Goal: Task Accomplishment & Management: Manage account settings

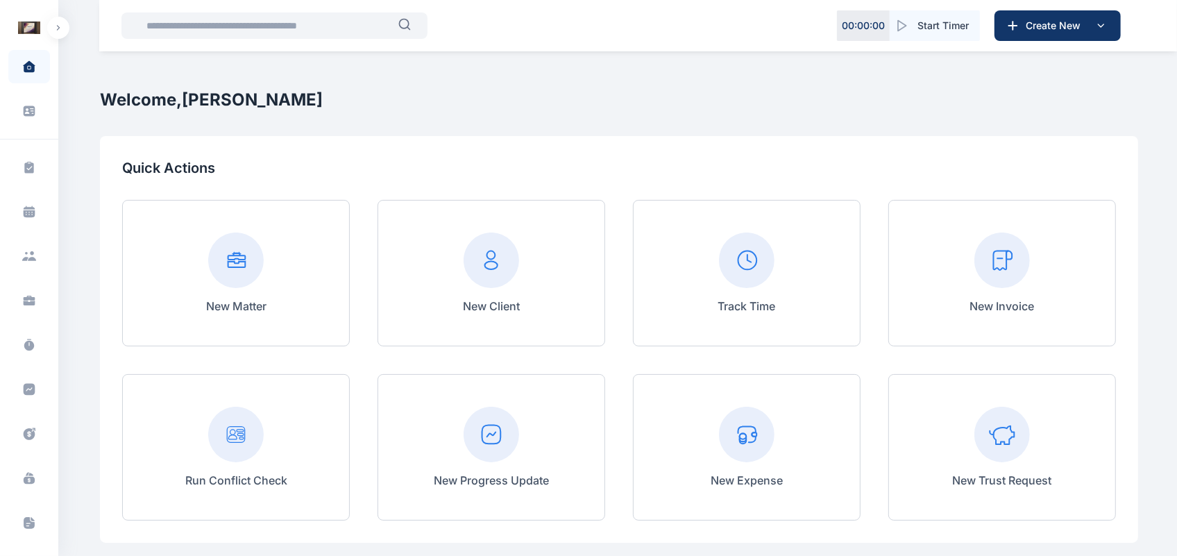
click at [62, 19] on button "button" at bounding box center [58, 28] width 22 height 22
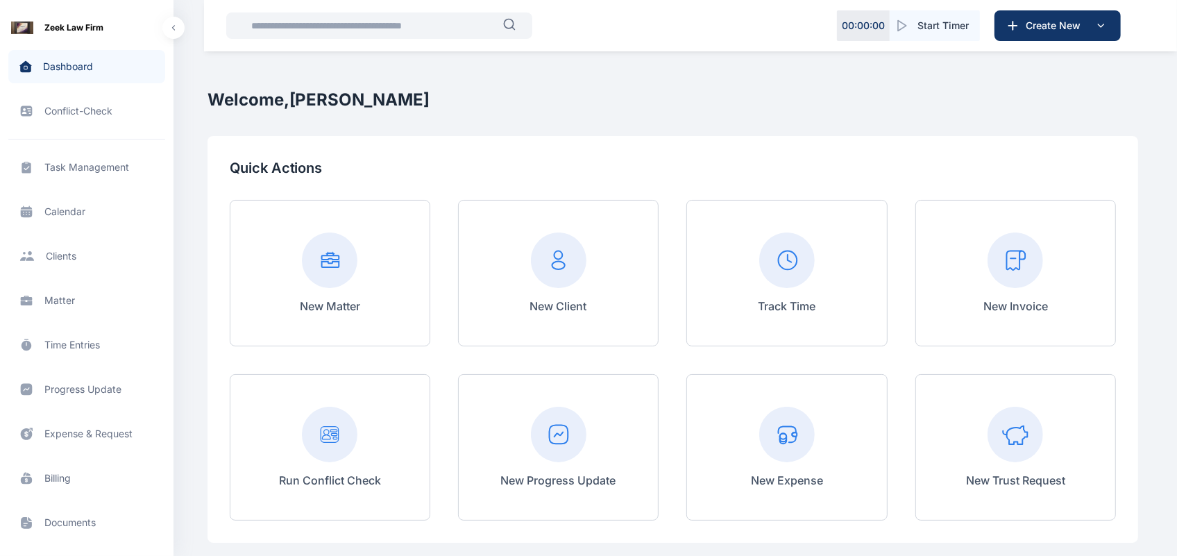
click at [81, 298] on span "Matter matter matter" at bounding box center [86, 300] width 157 height 33
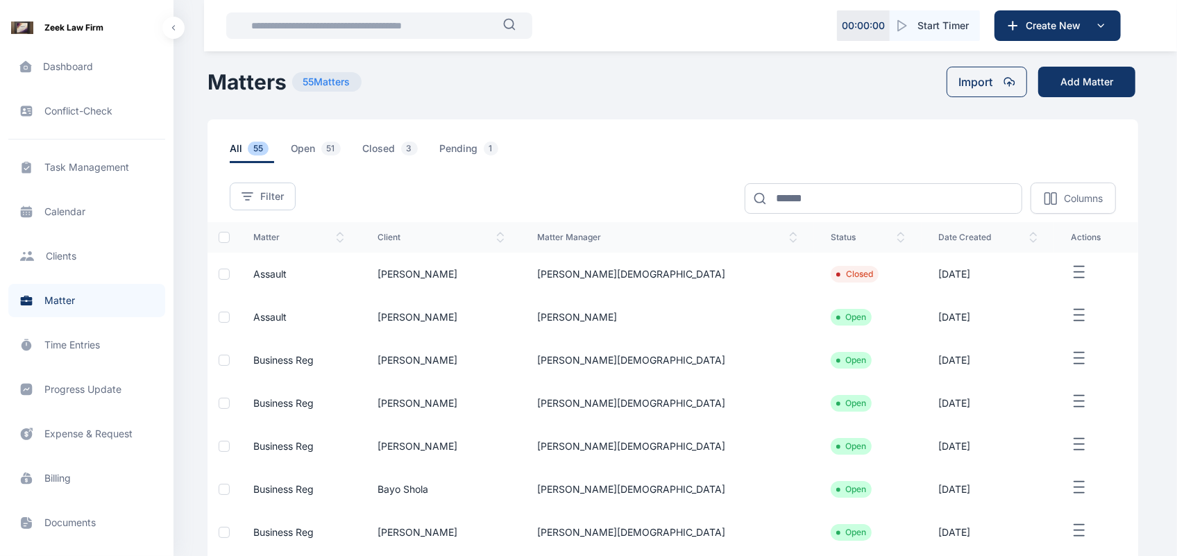
click at [684, 276] on td "[PERSON_NAME][DEMOGRAPHIC_DATA]" at bounding box center [667, 274] width 293 height 43
click at [670, 269] on td "[PERSON_NAME][DEMOGRAPHIC_DATA]" at bounding box center [667, 274] width 293 height 43
click at [697, 273] on td "[PERSON_NAME][DEMOGRAPHIC_DATA]" at bounding box center [667, 274] width 293 height 43
click at [1071, 280] on icon "button" at bounding box center [1079, 272] width 17 height 17
click at [1054, 292] on span "Edit" at bounding box center [1062, 288] width 17 height 14
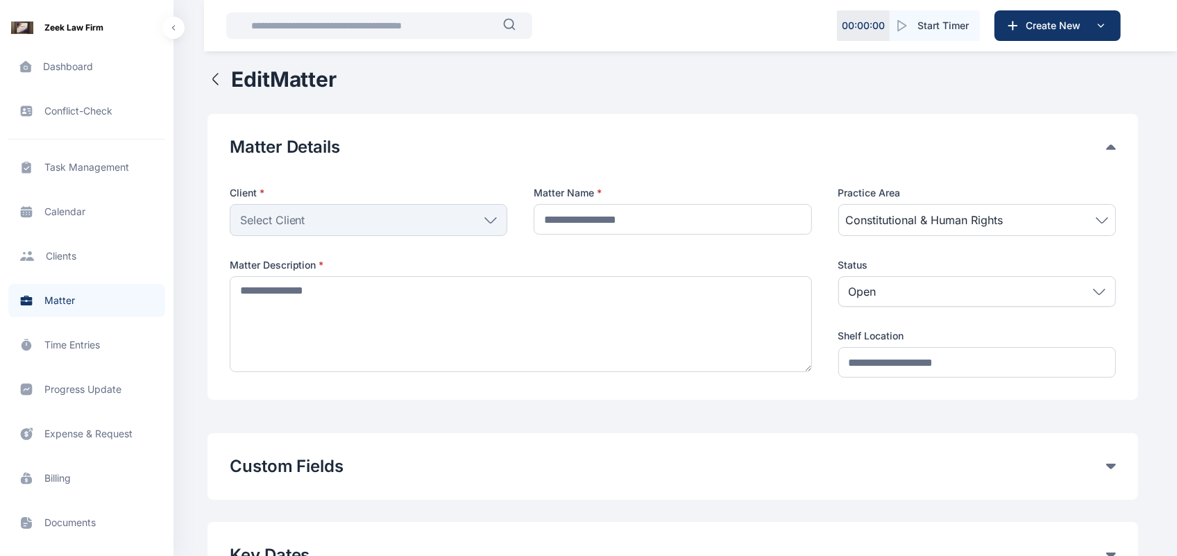
type input "*******"
type textarea "**********"
type input "*******"
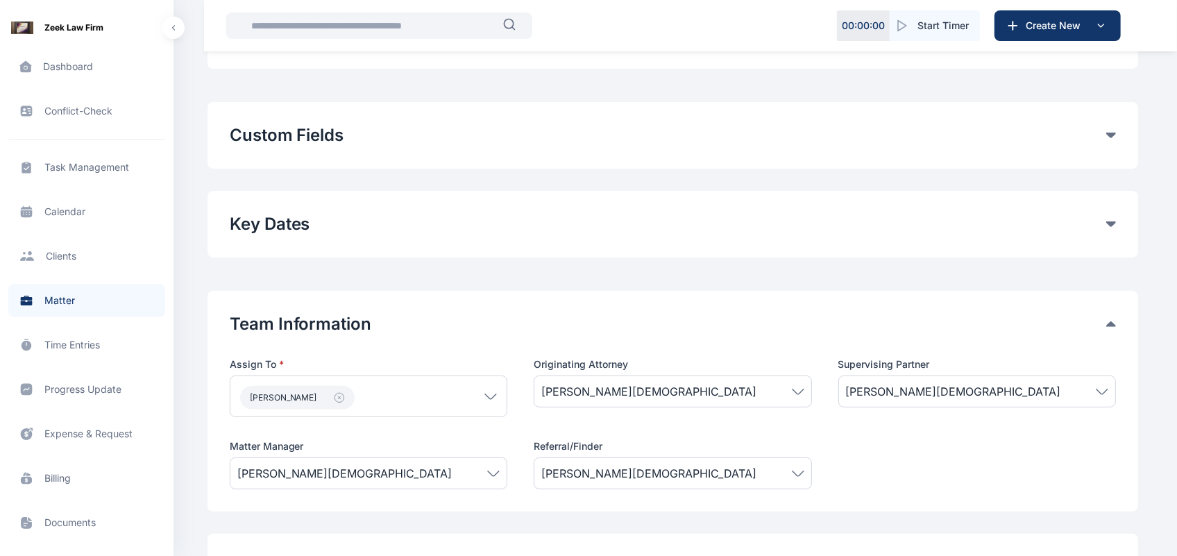
scroll to position [332, 0]
click at [1104, 125] on button "Custom Fields" at bounding box center [668, 135] width 876 height 22
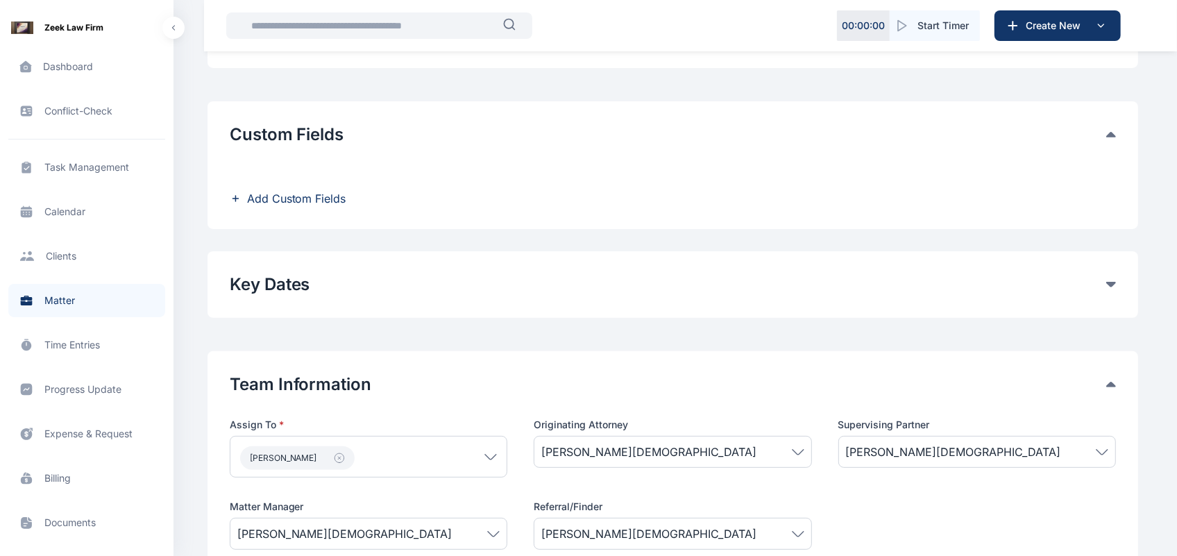
click at [259, 203] on span "Add Custom Fields" at bounding box center [296, 198] width 99 height 17
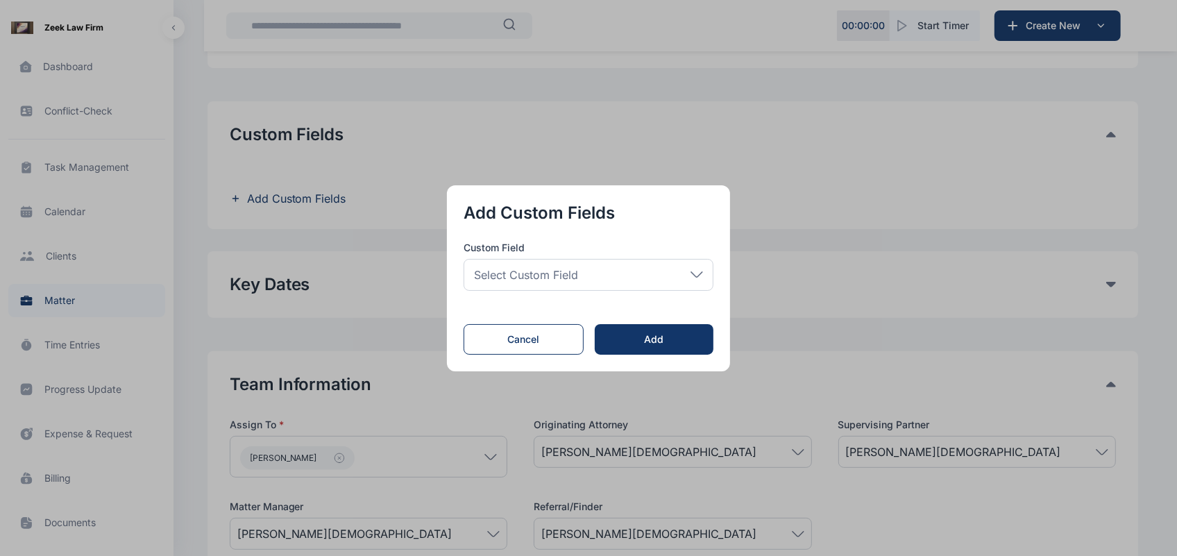
click at [519, 275] on span "Select Custom Field" at bounding box center [526, 274] width 104 height 17
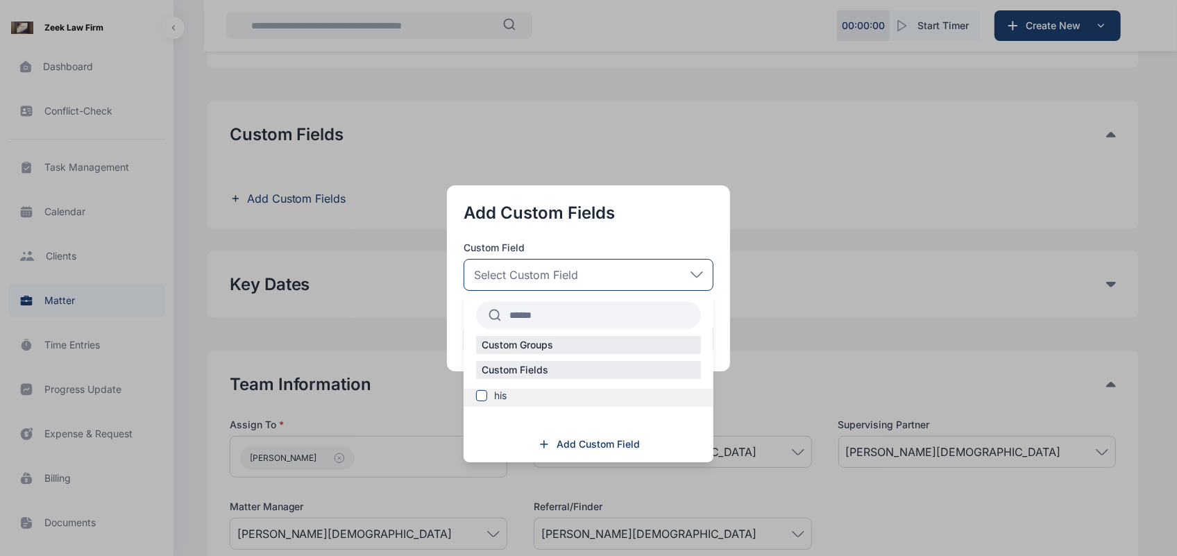
click at [483, 391] on span at bounding box center [481, 395] width 11 height 11
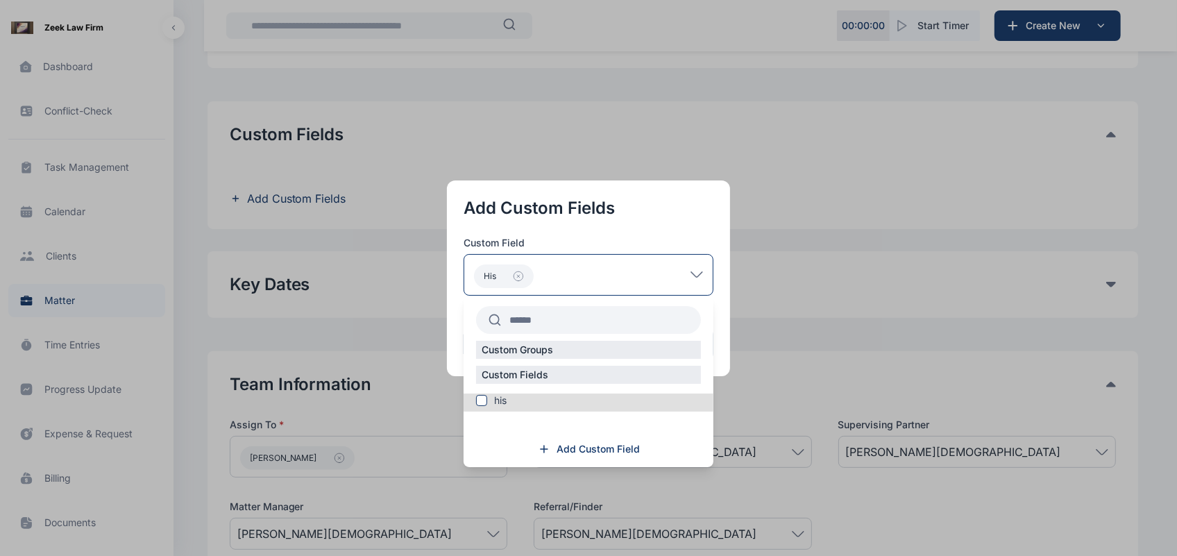
click at [753, 423] on button "button" at bounding box center [588, 278] width 1177 height 556
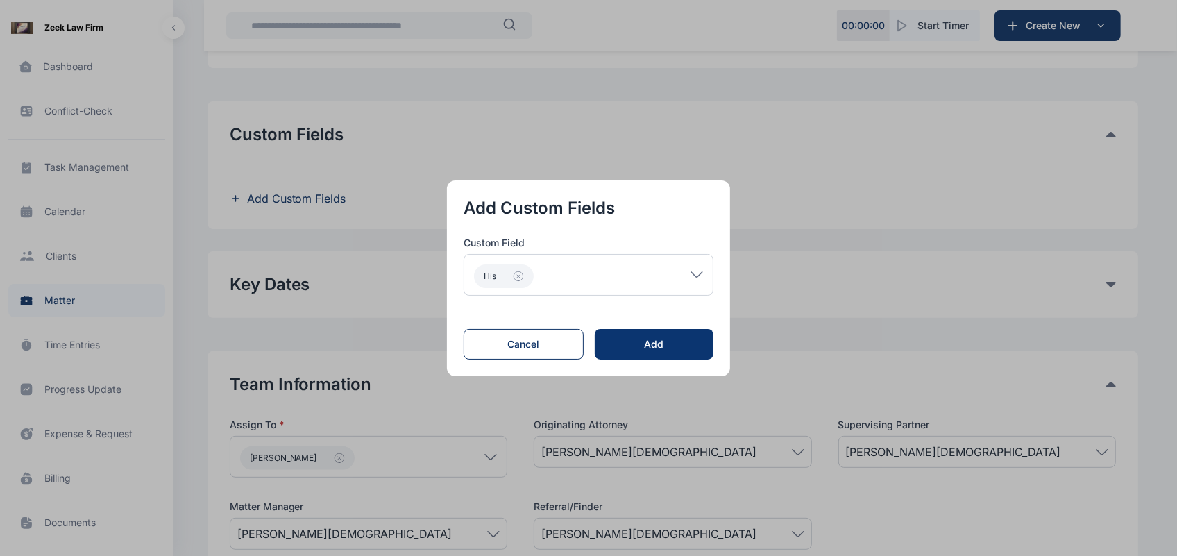
click at [671, 335] on button "Add" at bounding box center [654, 344] width 119 height 31
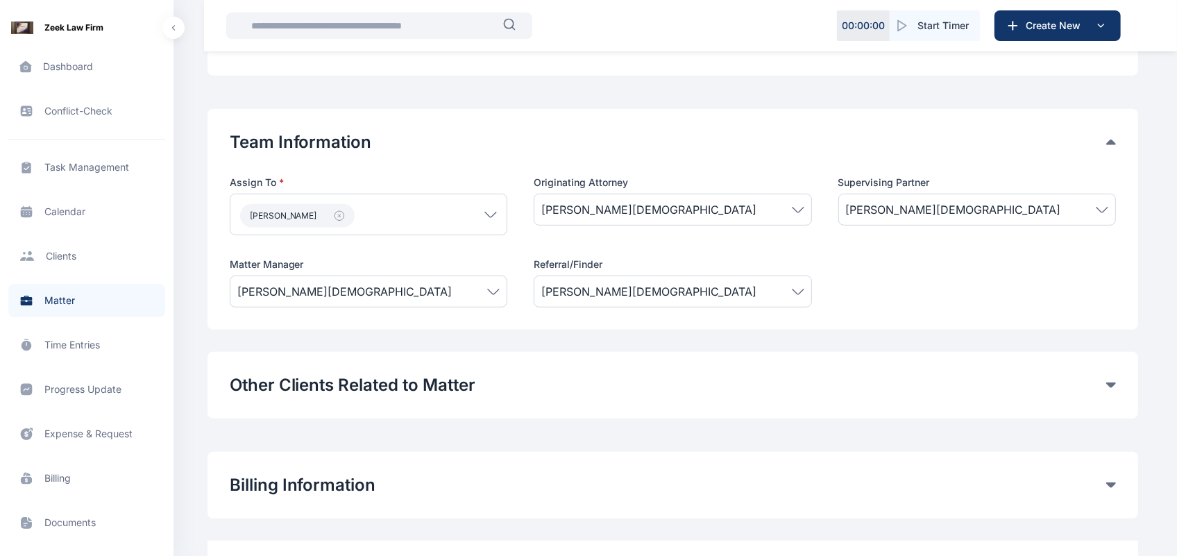
scroll to position [762, 0]
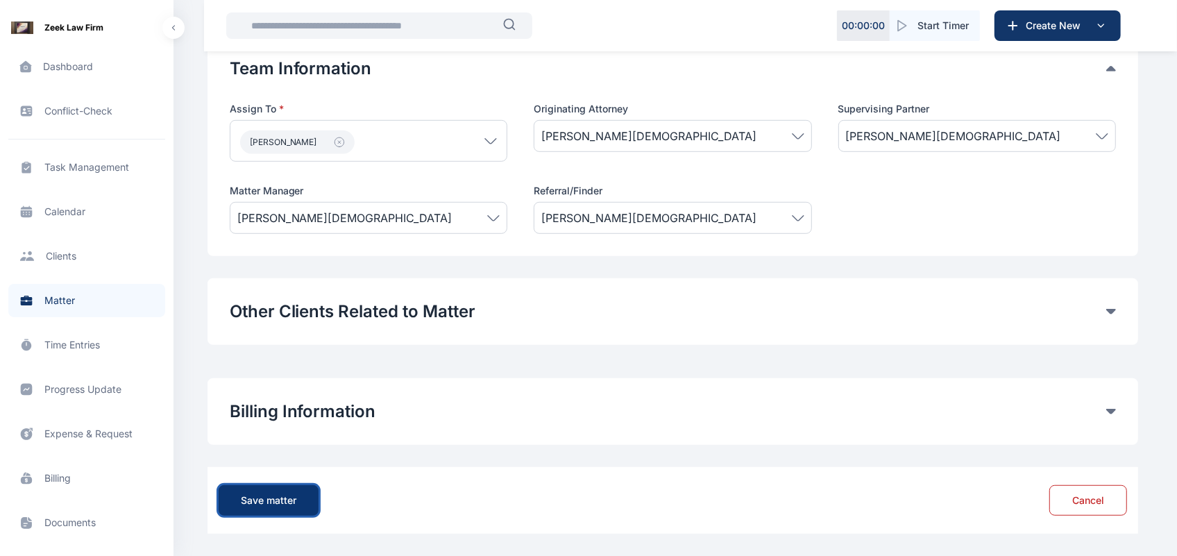
click at [293, 503] on div "Save matter" at bounding box center [269, 500] width 56 height 14
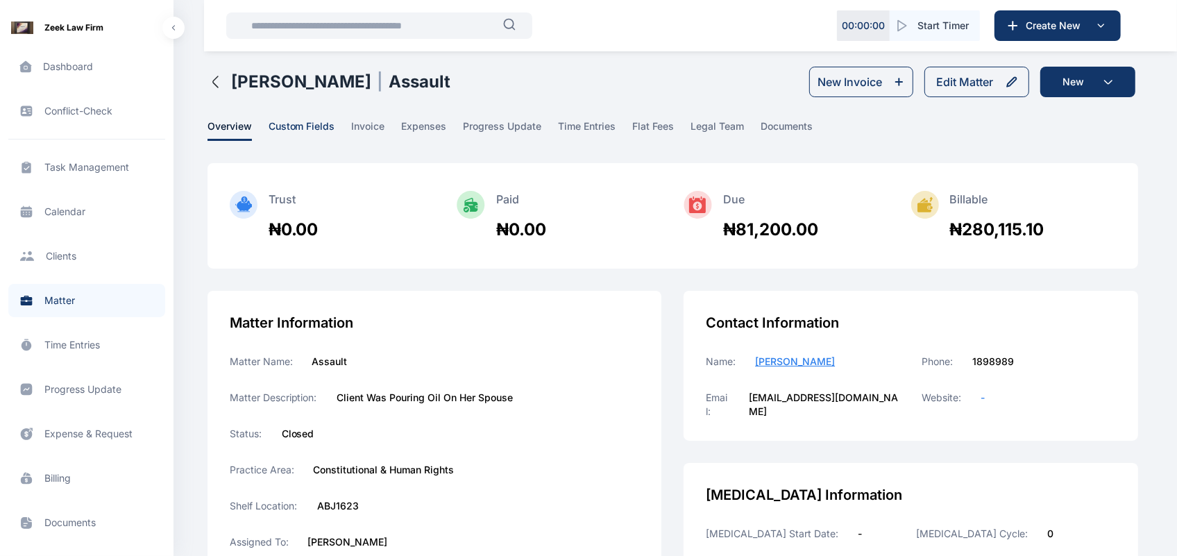
click at [309, 127] on span "custom fields" at bounding box center [302, 130] width 67 height 22
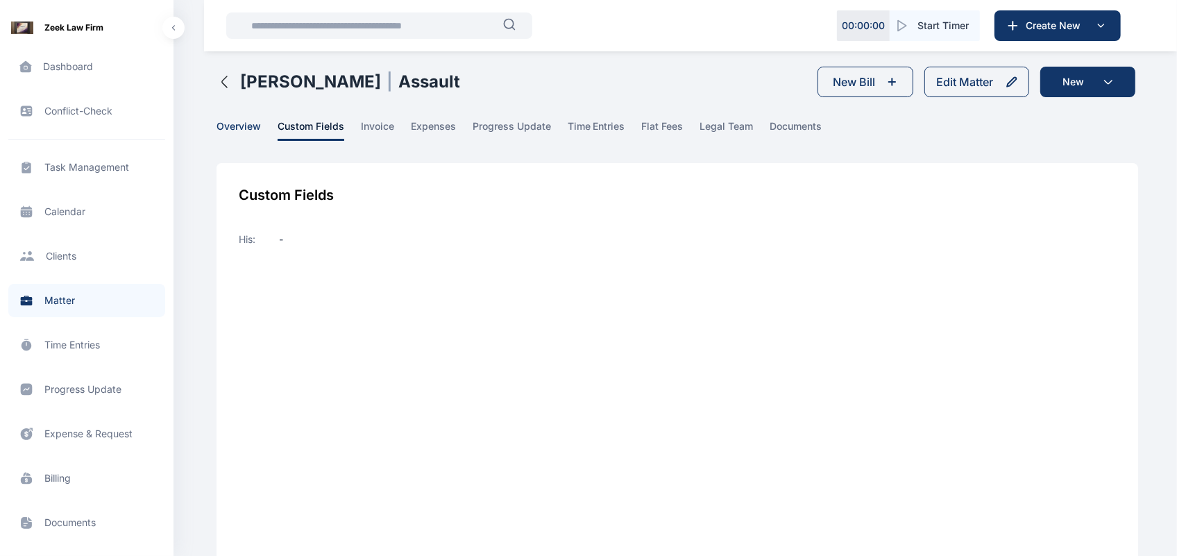
click at [246, 124] on span "overview" at bounding box center [238, 130] width 44 height 22
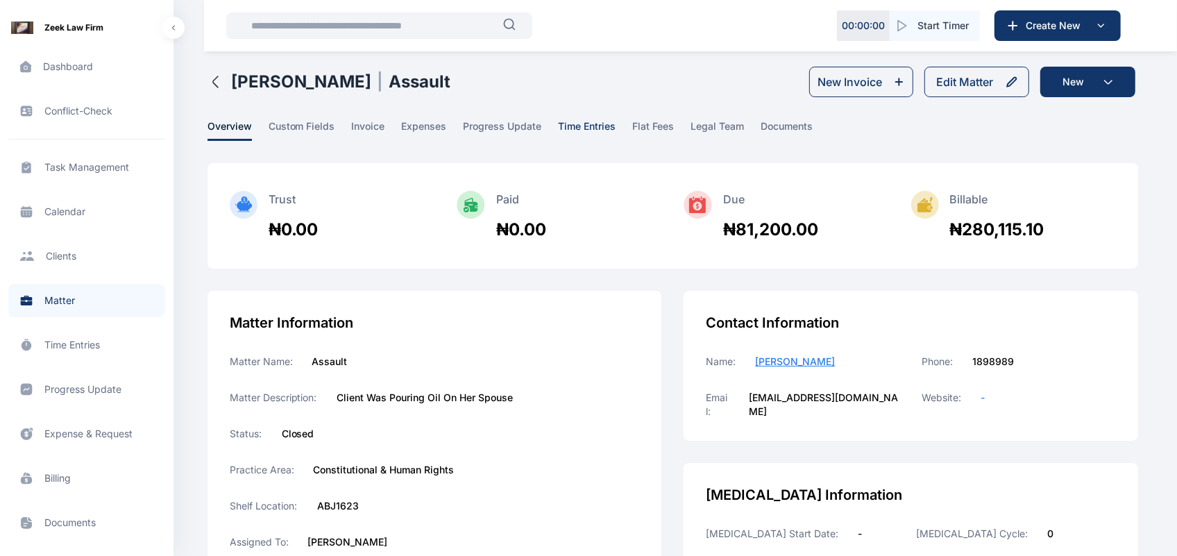
click at [590, 137] on span "time entries" at bounding box center [588, 130] width 58 height 22
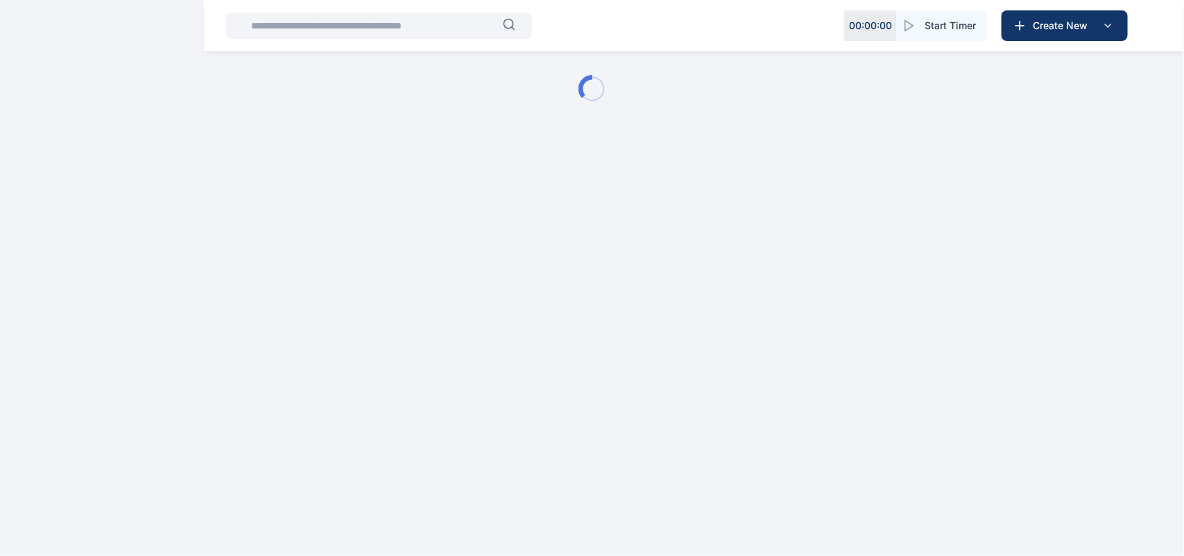
click at [590, 137] on div at bounding box center [592, 89] width 1184 height 178
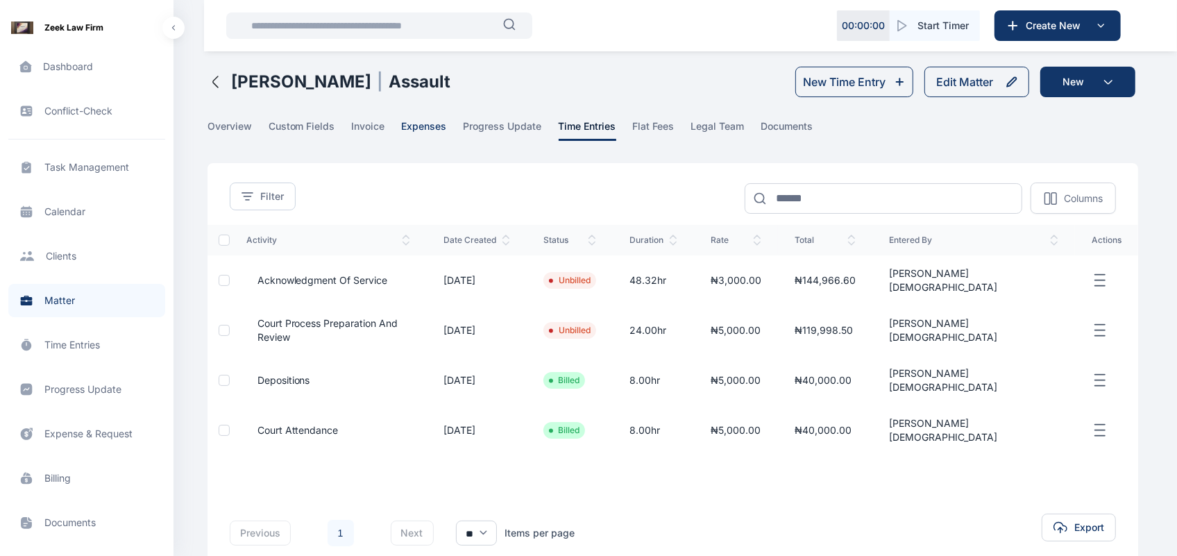
click at [431, 122] on span "expenses" at bounding box center [424, 130] width 45 height 22
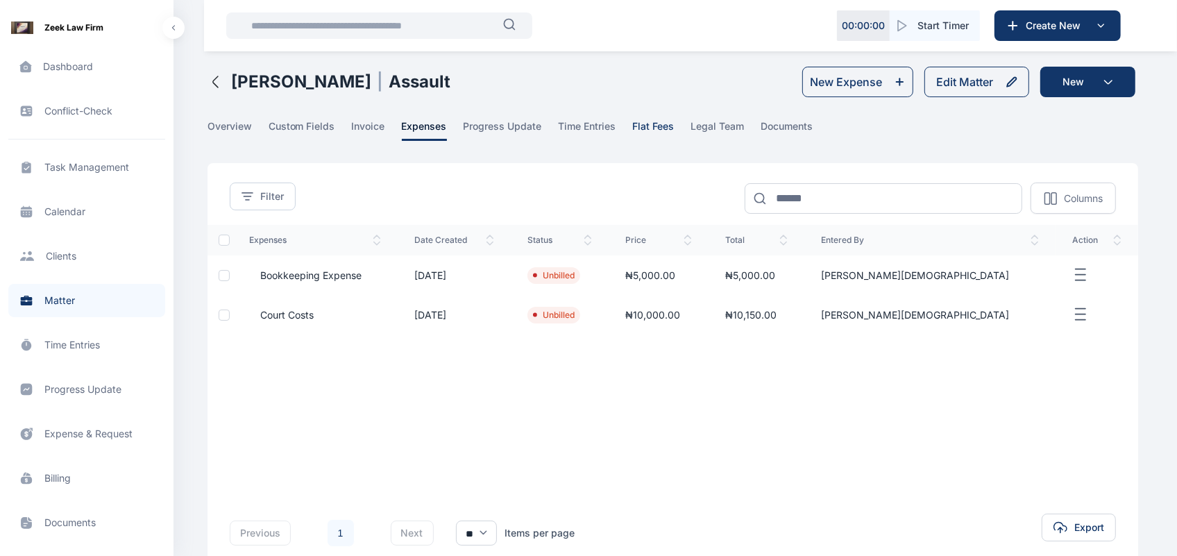
click at [637, 119] on span "flat fees" at bounding box center [654, 130] width 42 height 22
